Goal: Transaction & Acquisition: Obtain resource

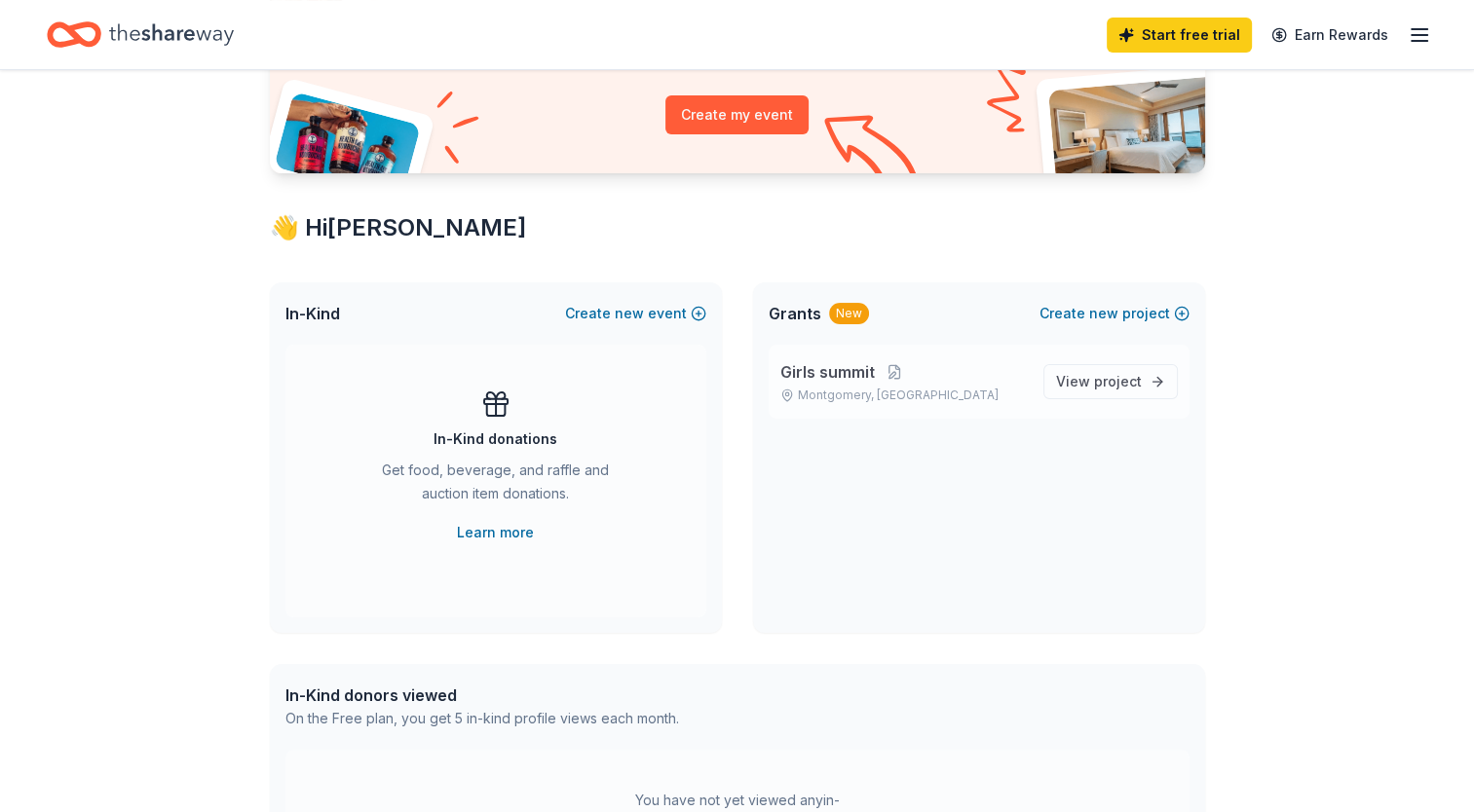
scroll to position [212, 0]
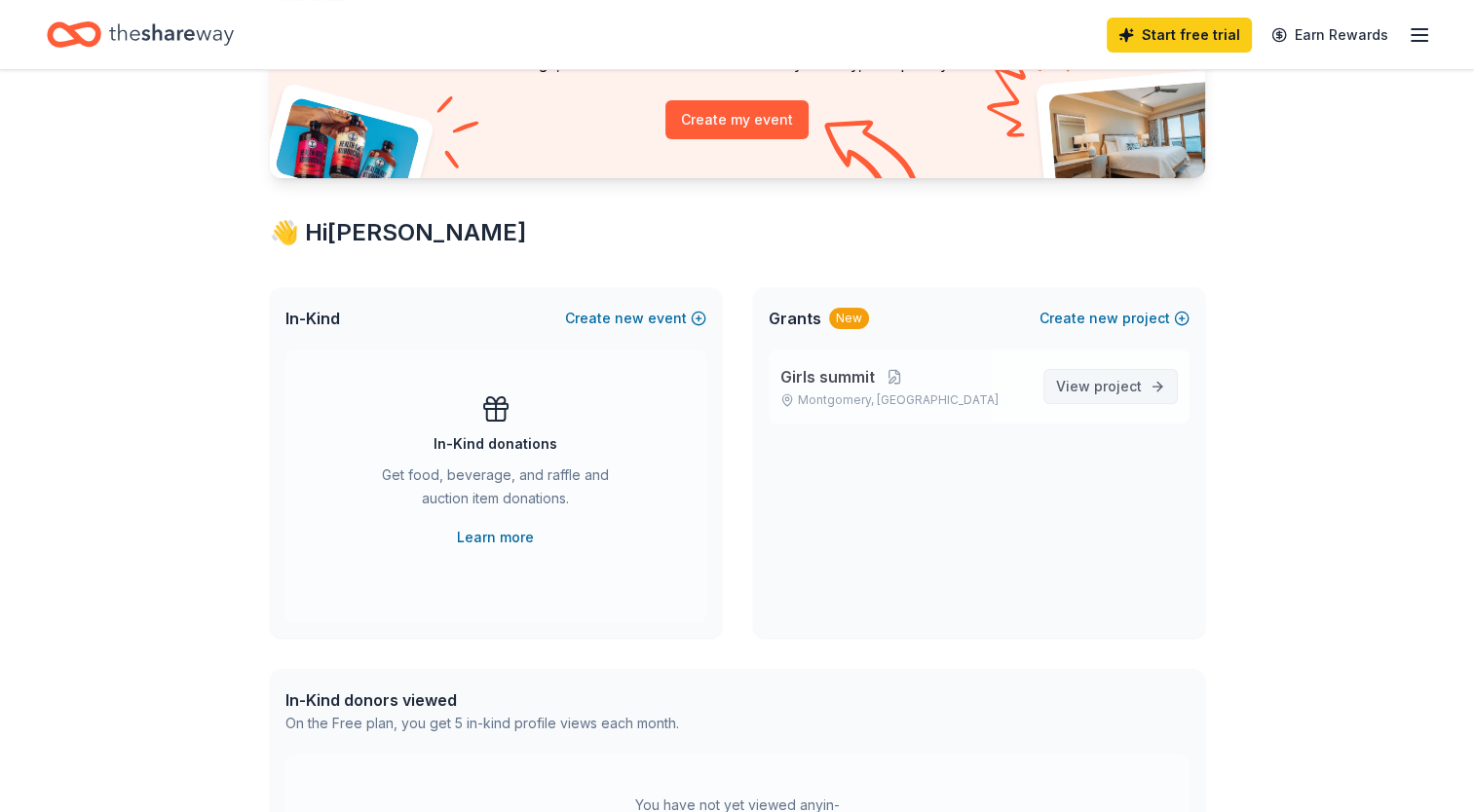
click at [1106, 388] on span "project" at bounding box center [1118, 386] width 48 height 17
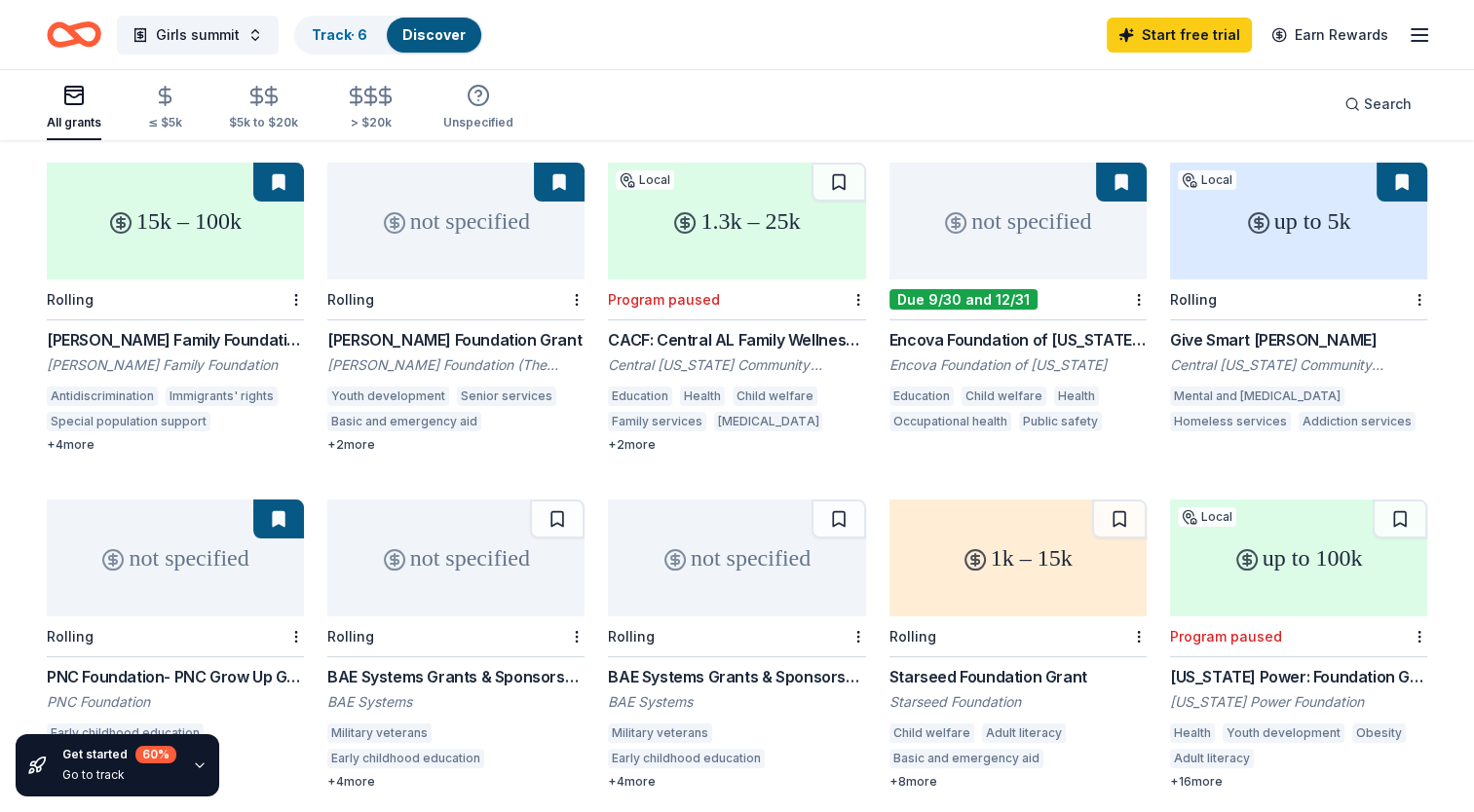
scroll to position [187, 0]
click at [1278, 214] on div "up to 5k" at bounding box center [1299, 219] width 257 height 117
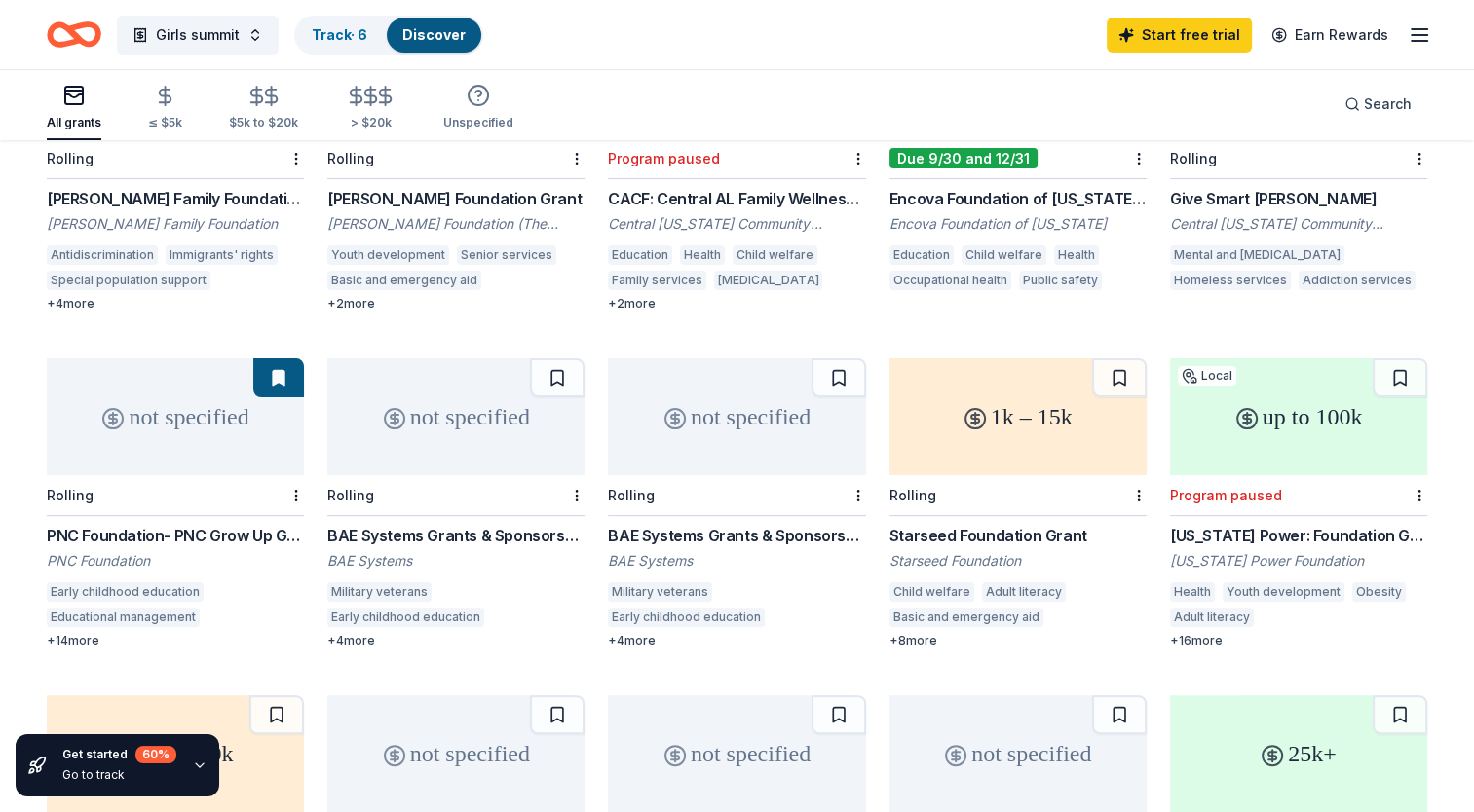
scroll to position [329, 0]
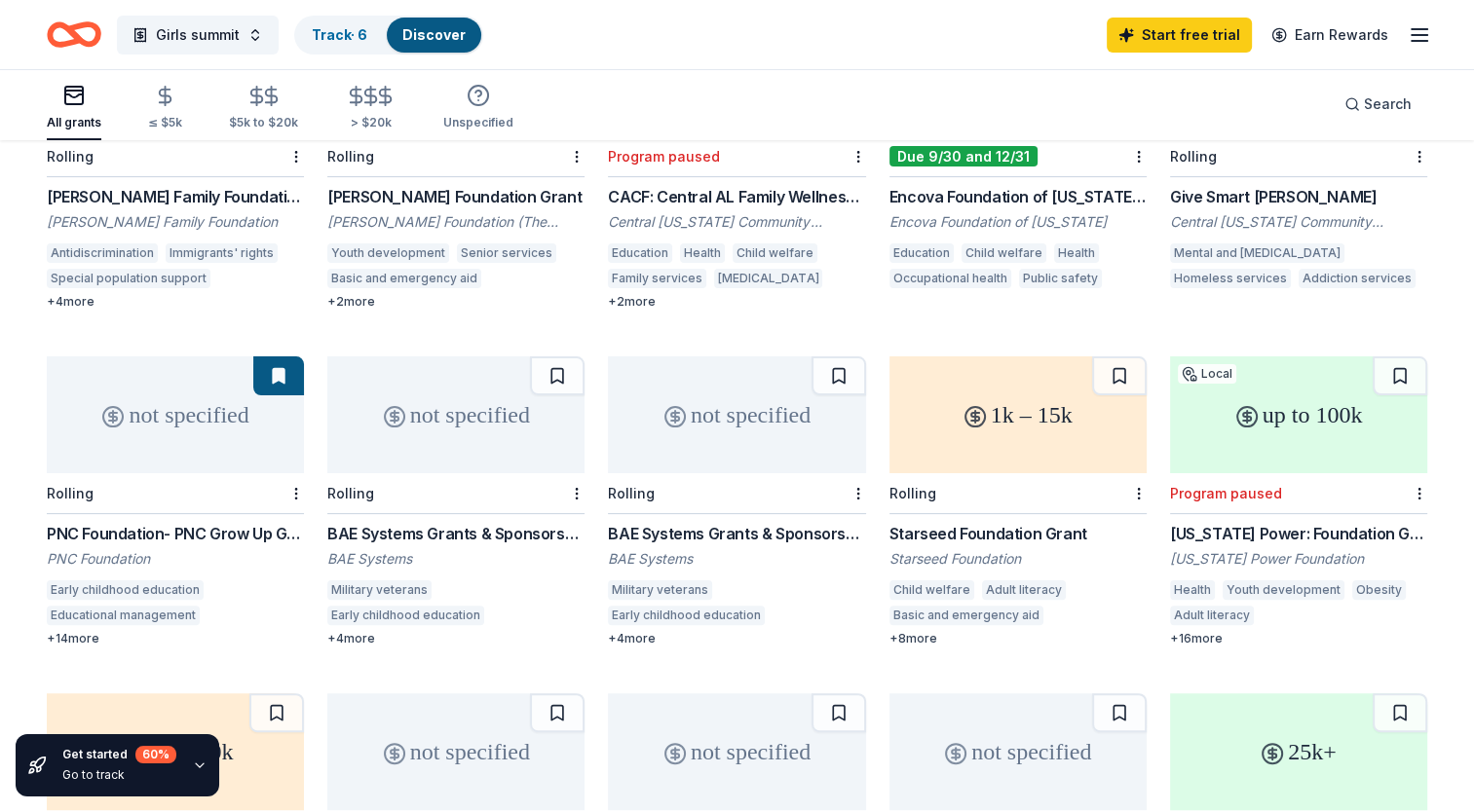
click at [1236, 406] on icon at bounding box center [1247, 416] width 23 height 23
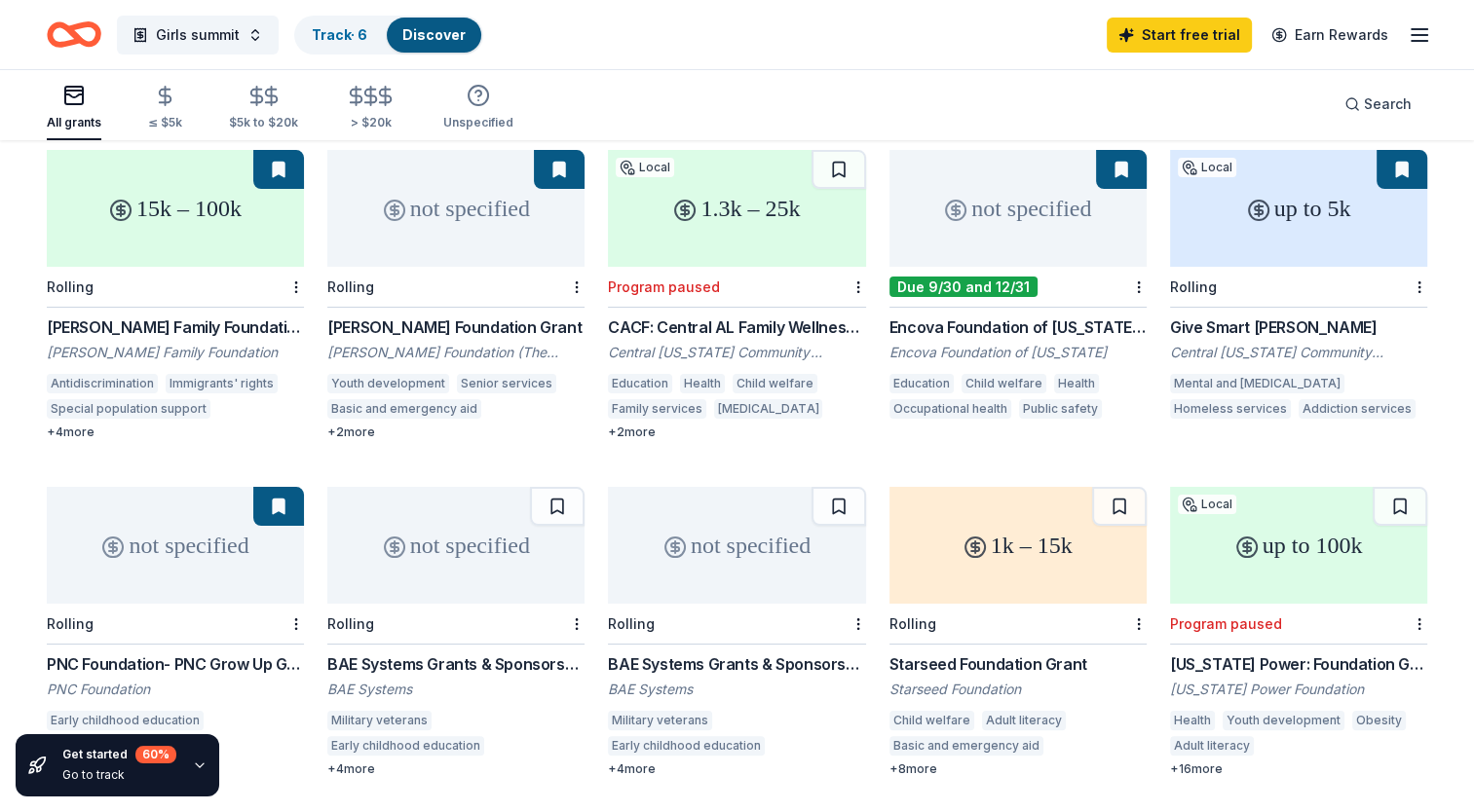
scroll to position [0, 0]
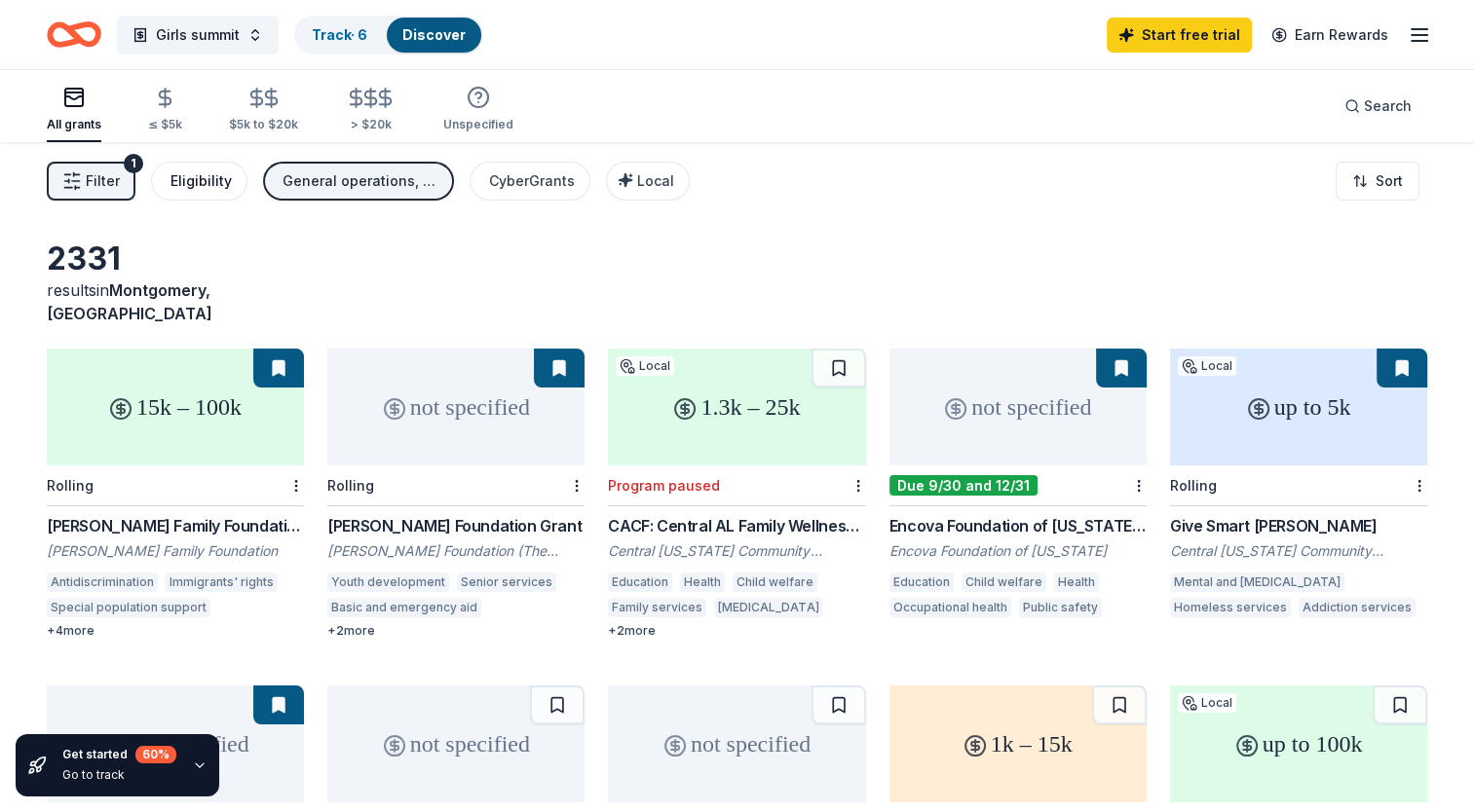
click at [227, 182] on div "Eligibility" at bounding box center [201, 180] width 62 height 23
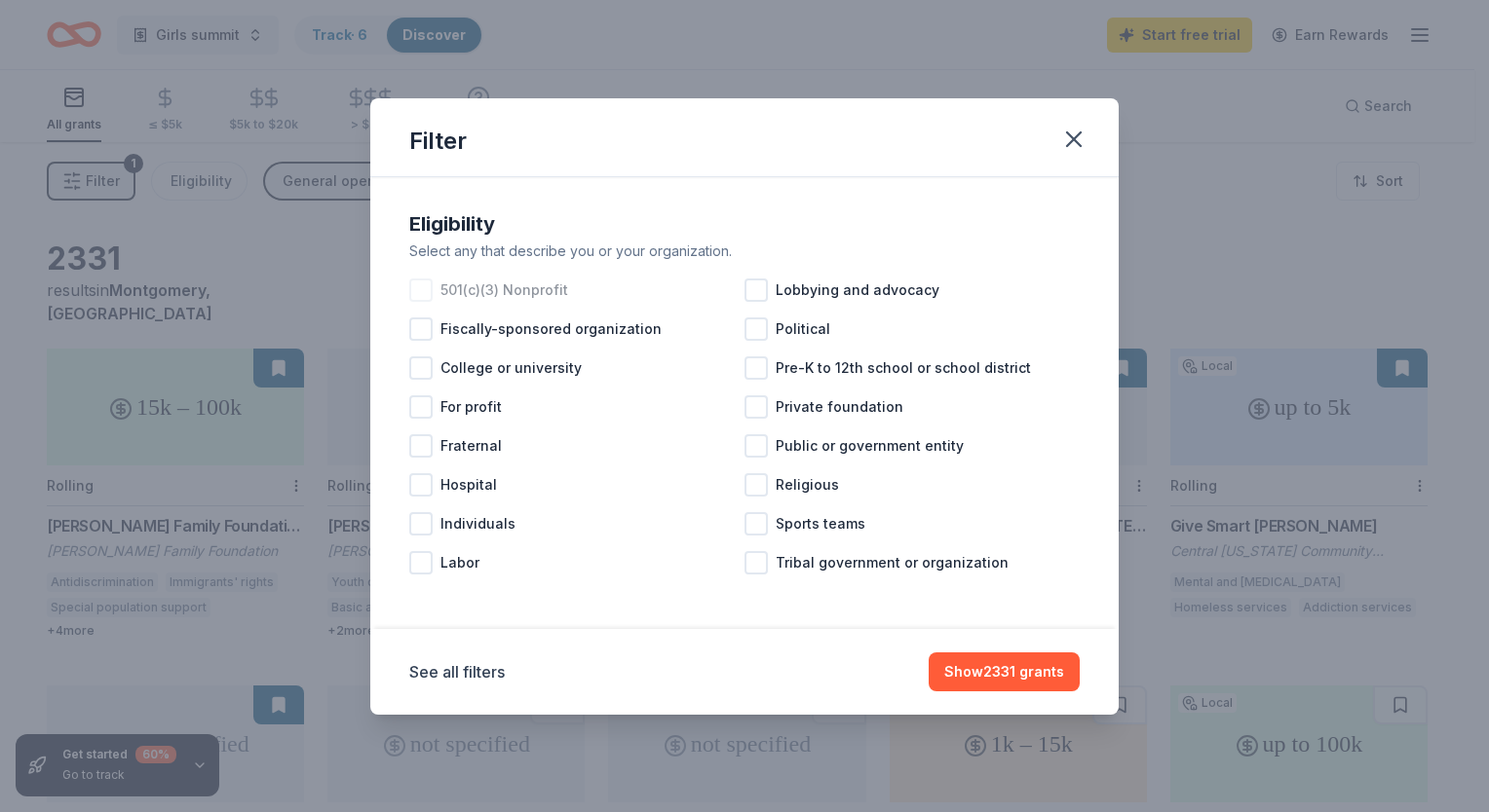
click at [424, 291] on div at bounding box center [421, 290] width 23 height 23
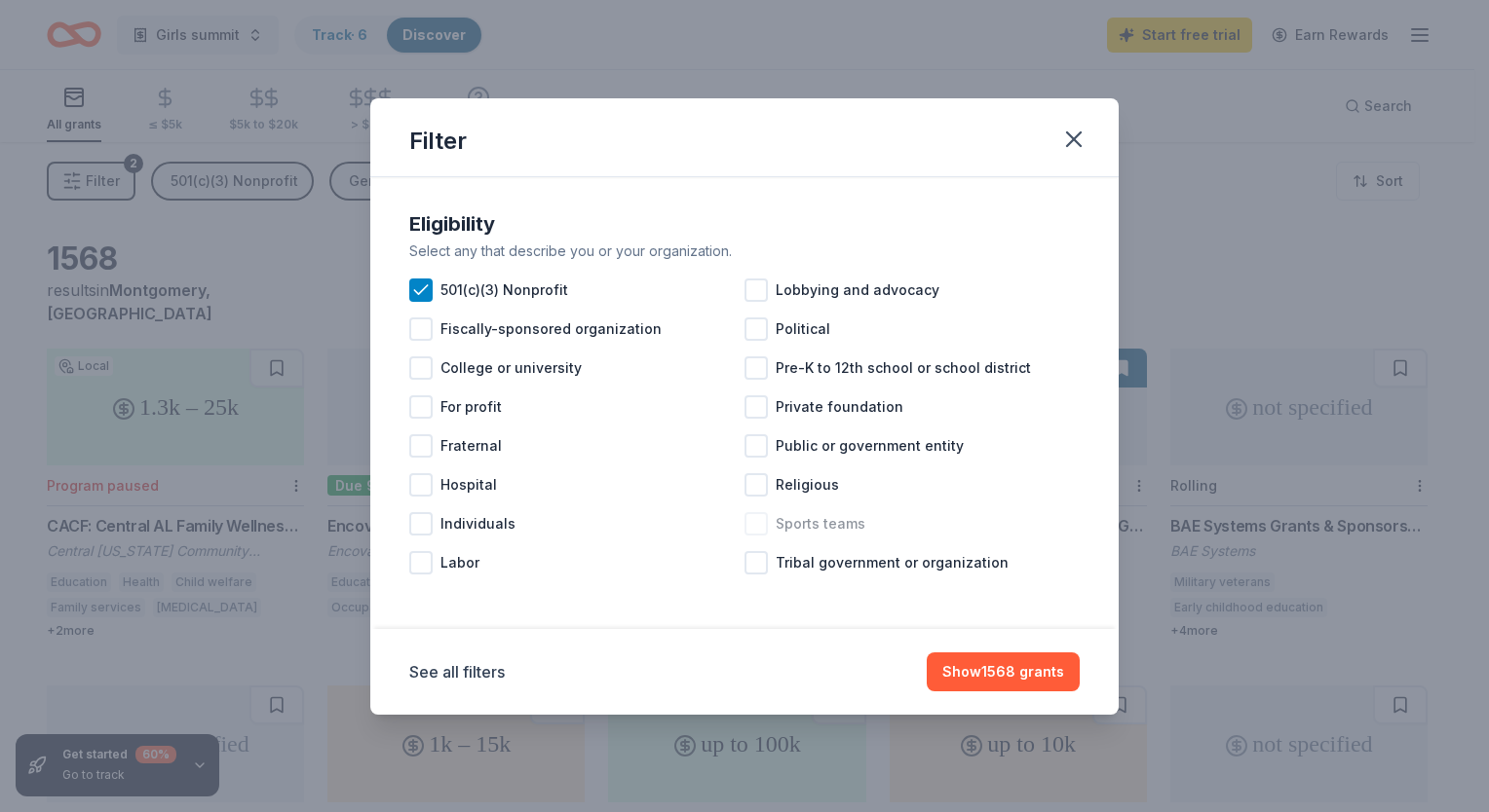
click at [756, 525] on div at bounding box center [755, 523] width 23 height 23
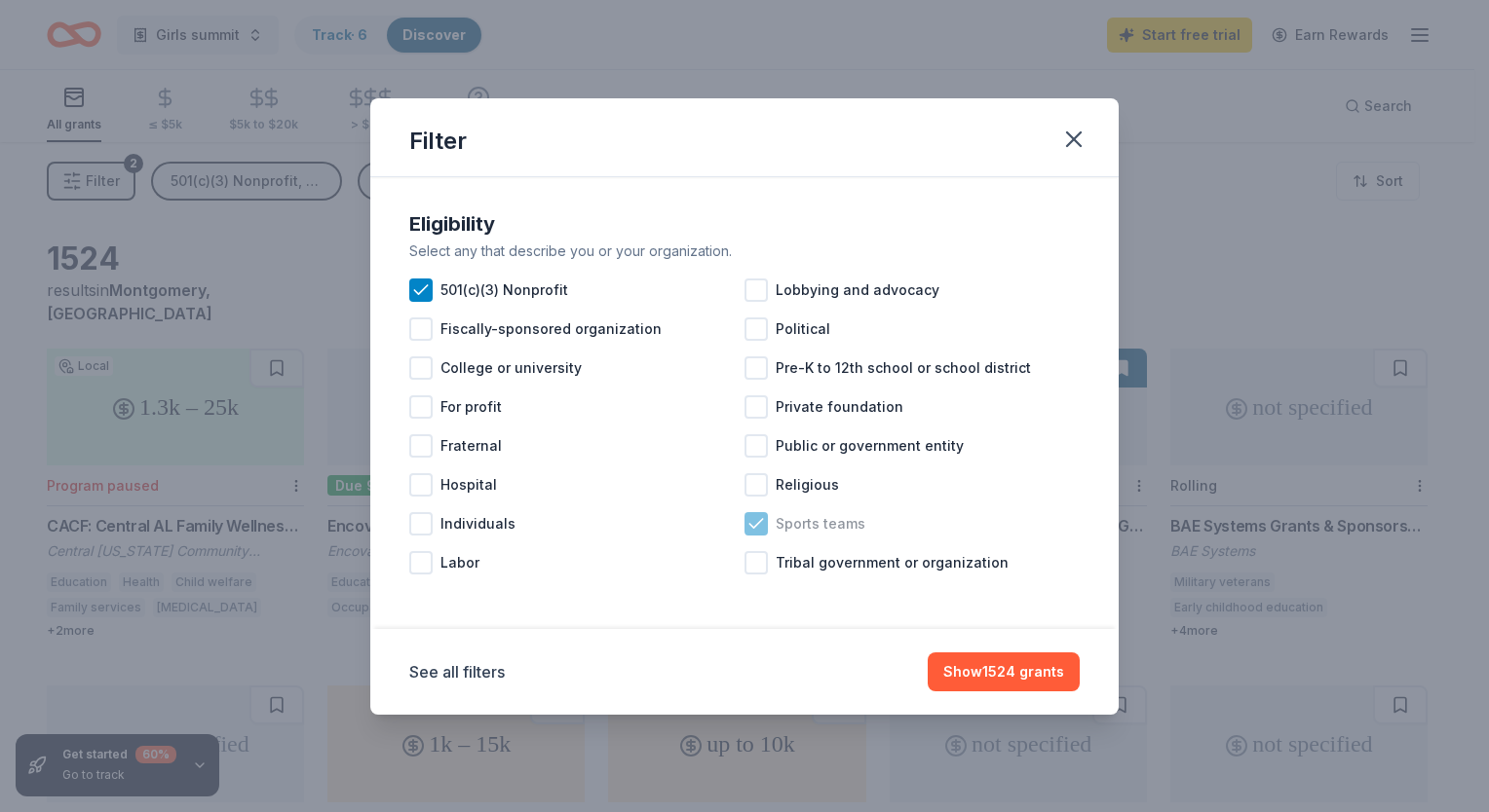
click at [761, 518] on icon at bounding box center [756, 524] width 20 height 20
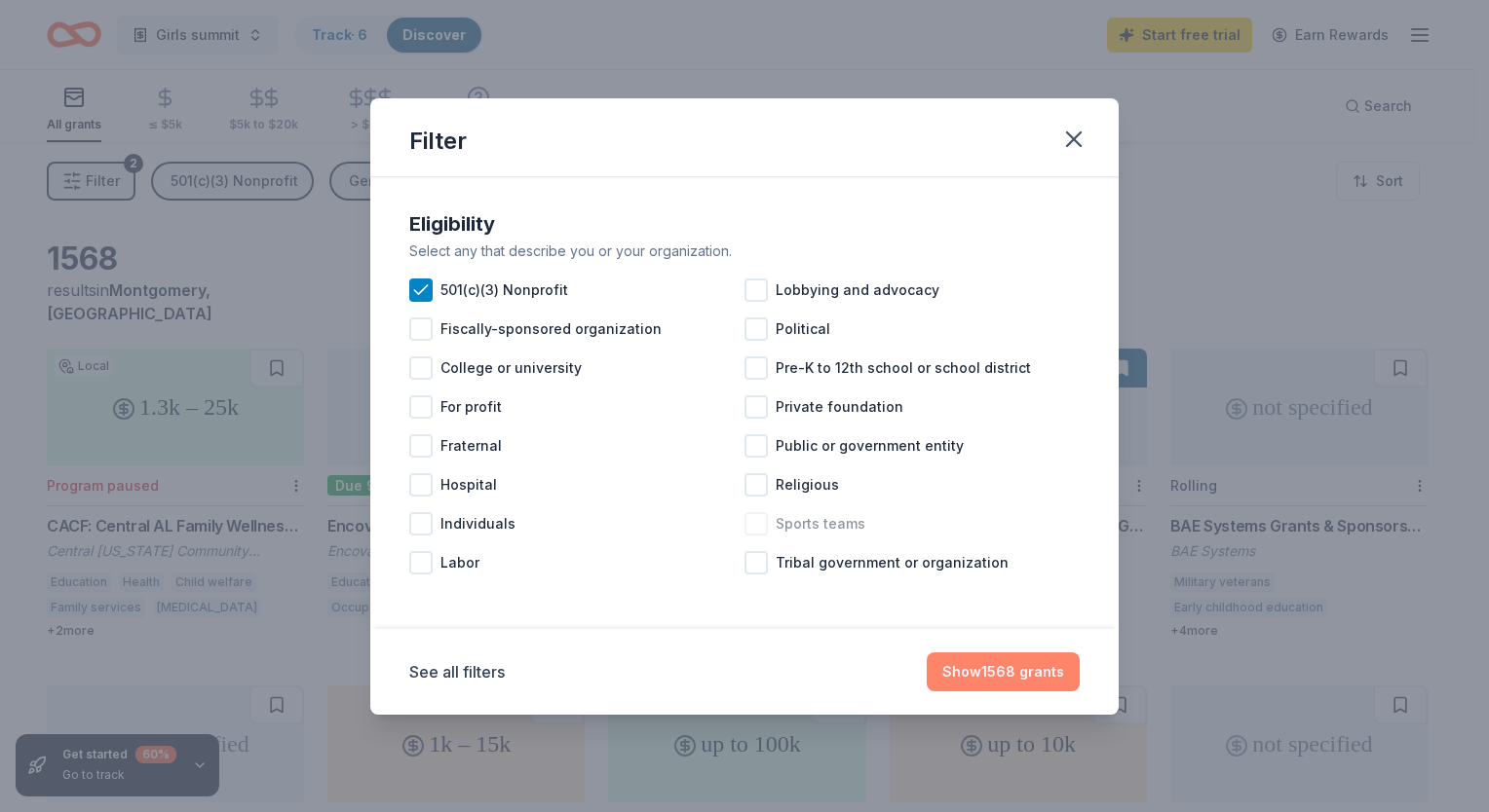
click at [966, 677] on button "Show 1568 grants" at bounding box center [1004, 672] width 153 height 39
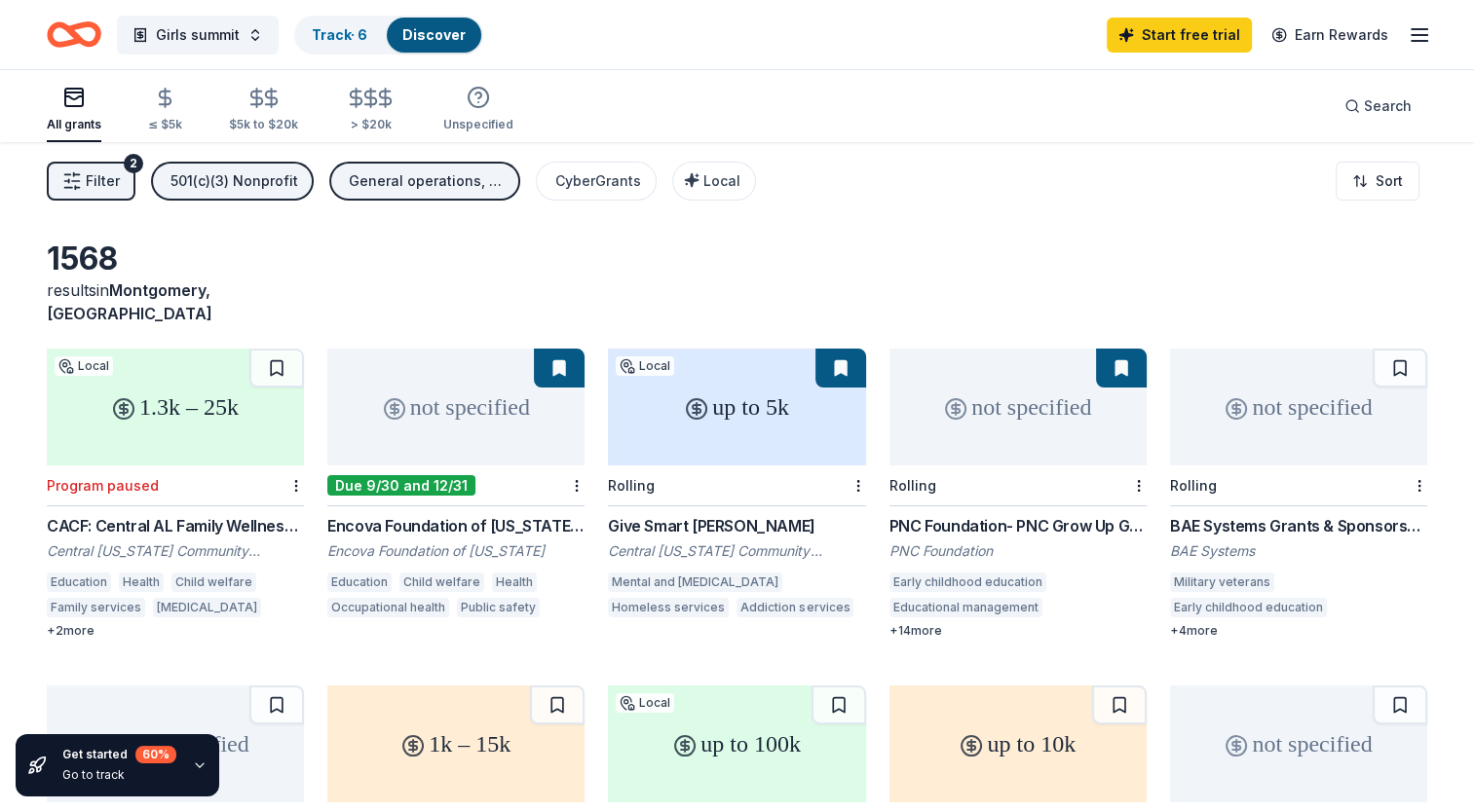
click at [454, 399] on div "not specified" at bounding box center [456, 406] width 257 height 117
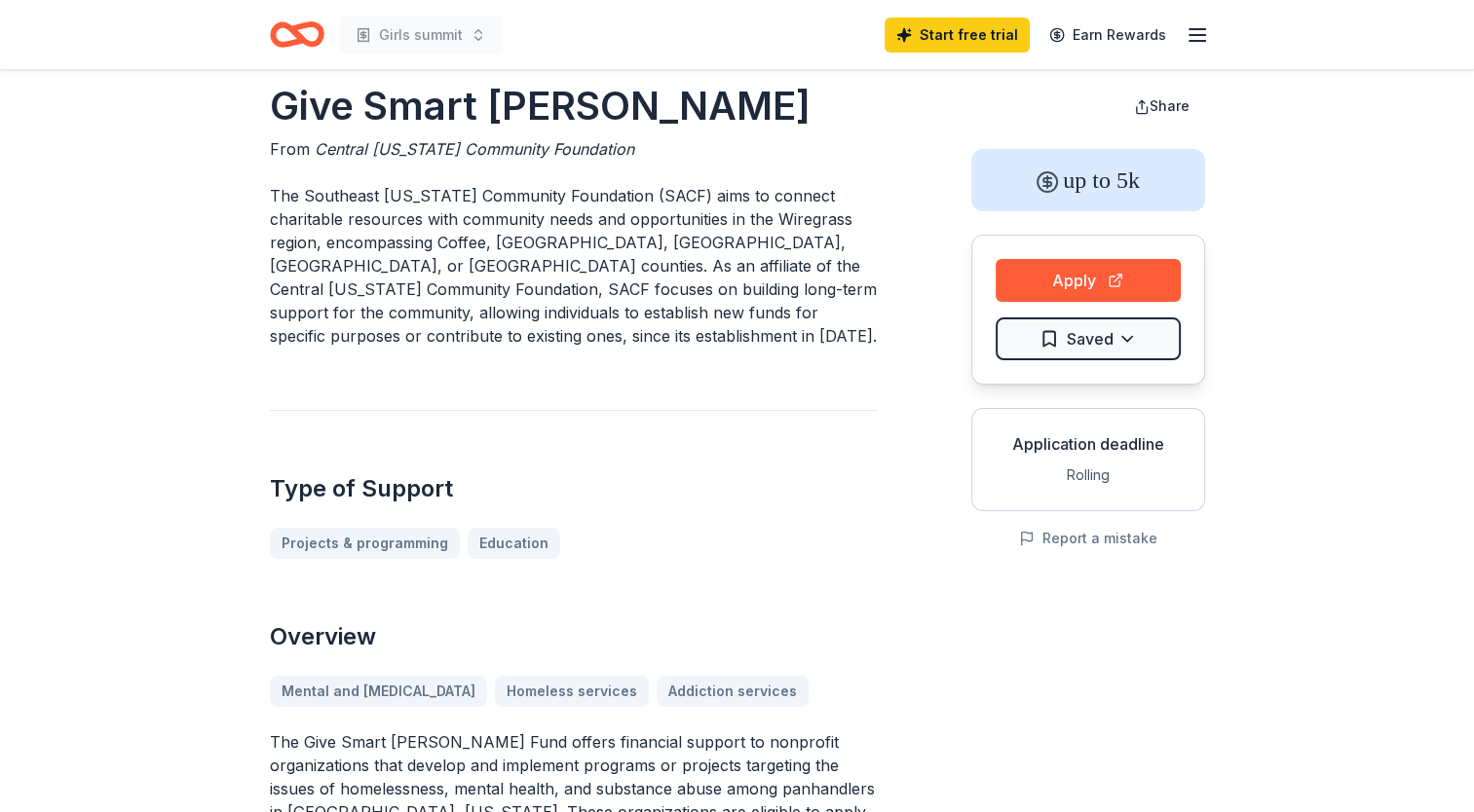
scroll to position [27, 0]
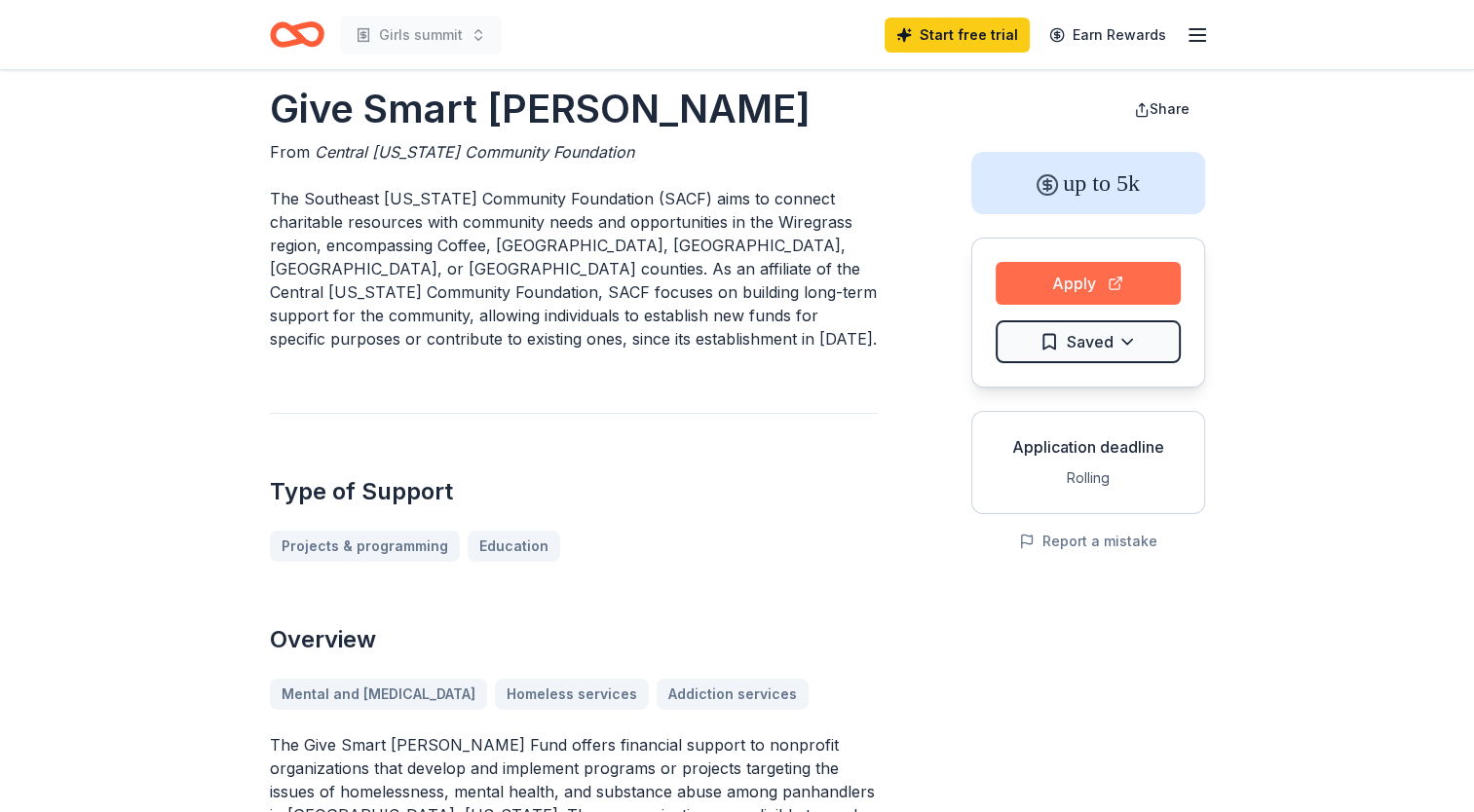
click at [1101, 271] on button "Apply" at bounding box center [1088, 283] width 185 height 43
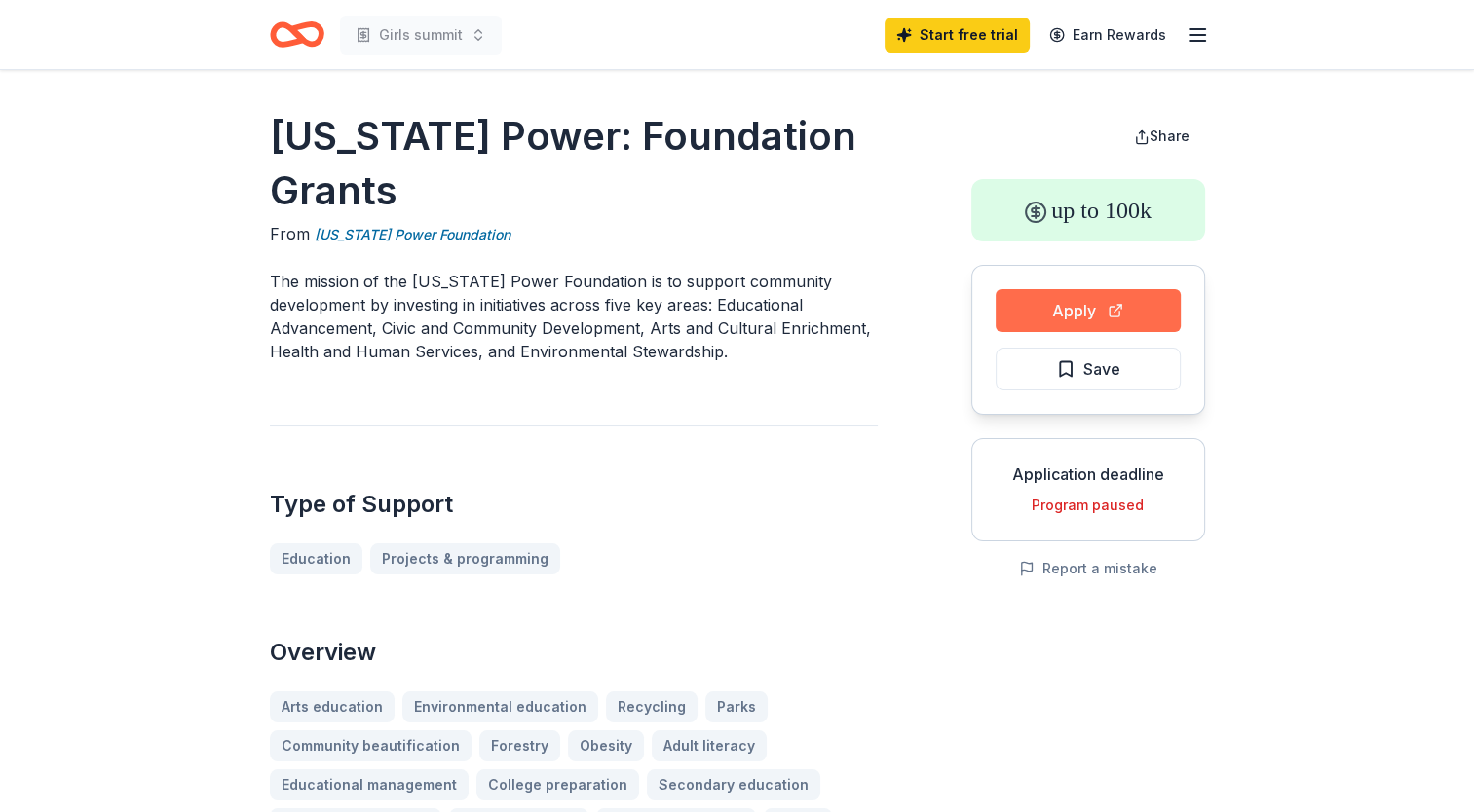
click at [1129, 324] on button "Apply" at bounding box center [1088, 310] width 185 height 43
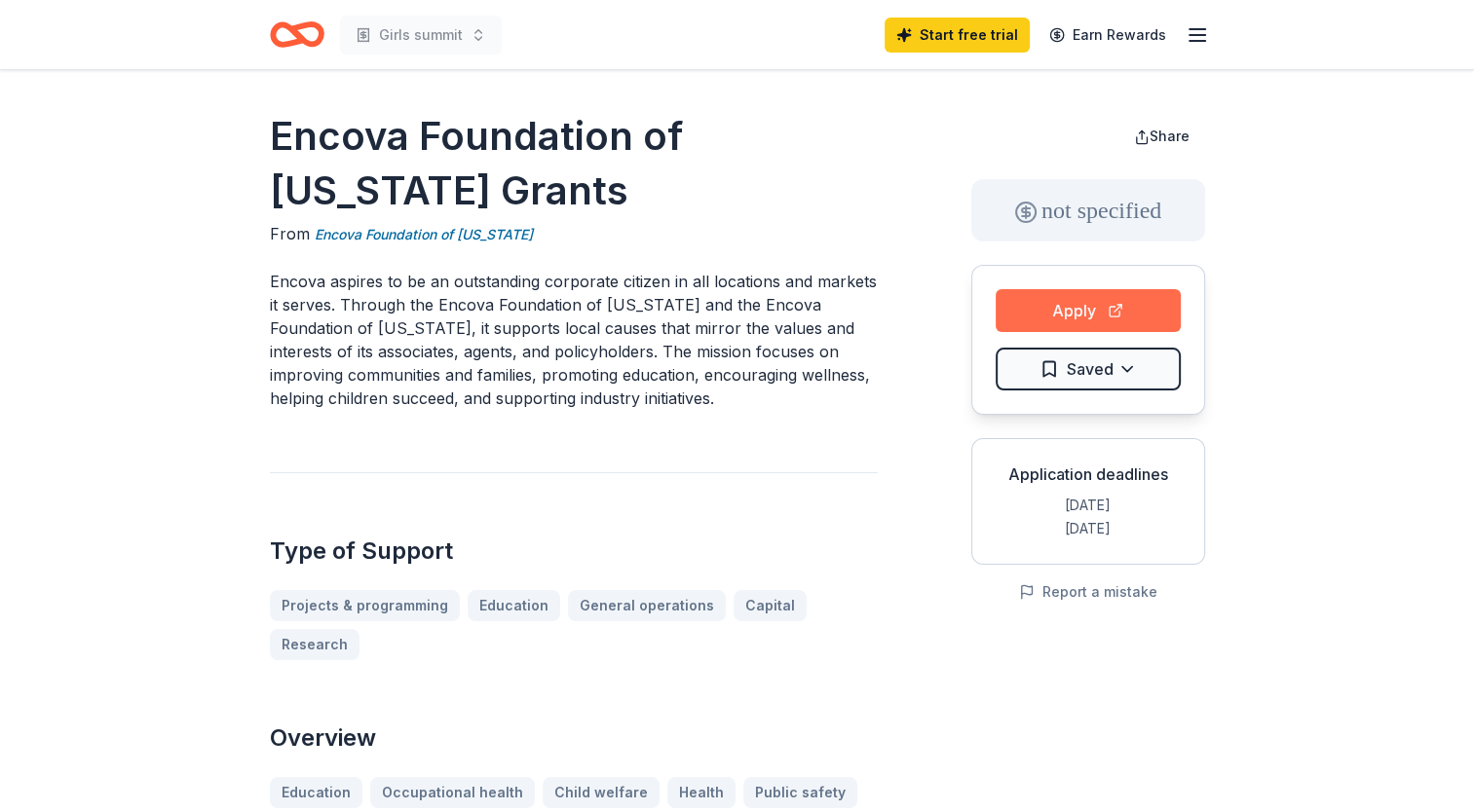
click at [1053, 305] on button "Apply" at bounding box center [1088, 310] width 185 height 43
